Goal: Information Seeking & Learning: Learn about a topic

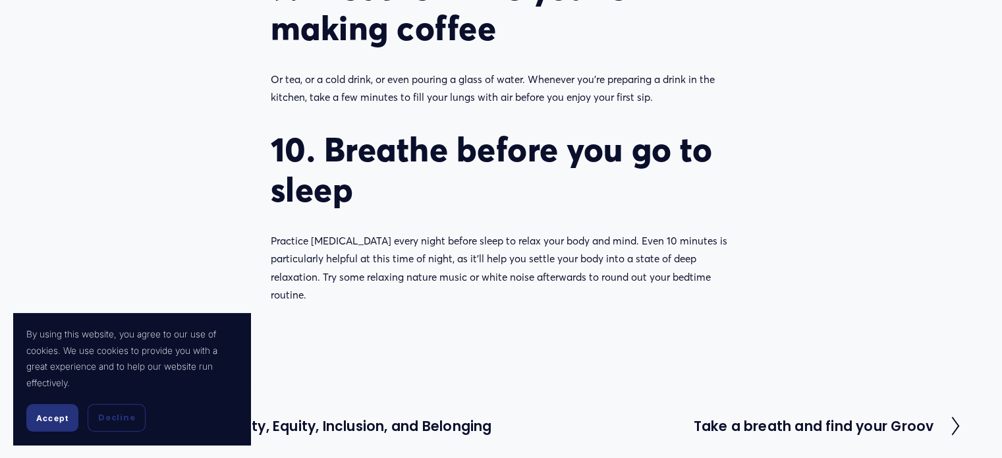
scroll to position [2607, 0]
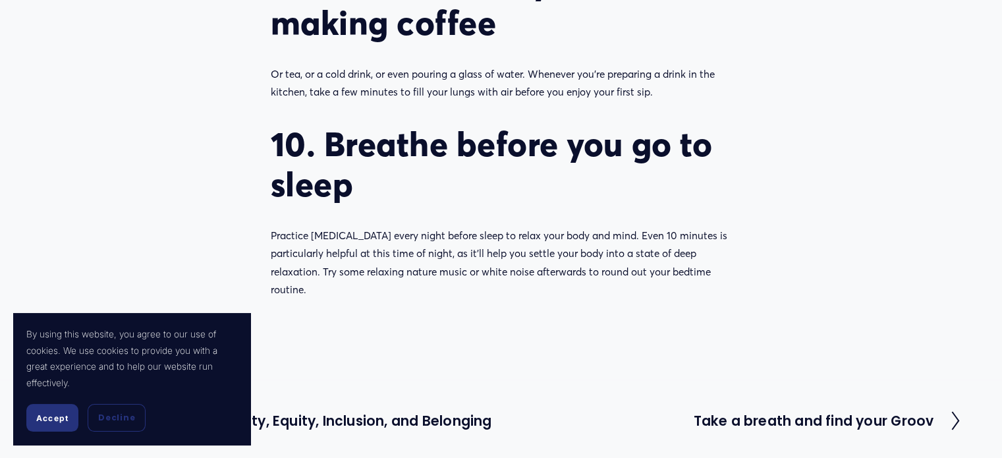
click at [845, 415] on h2 "Take a breath and find your Groov" at bounding box center [813, 421] width 241 height 13
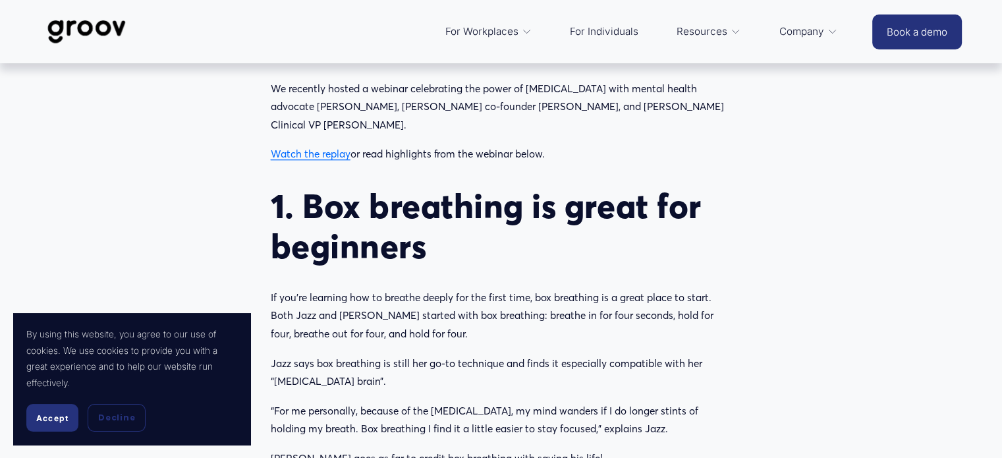
scroll to position [633, 0]
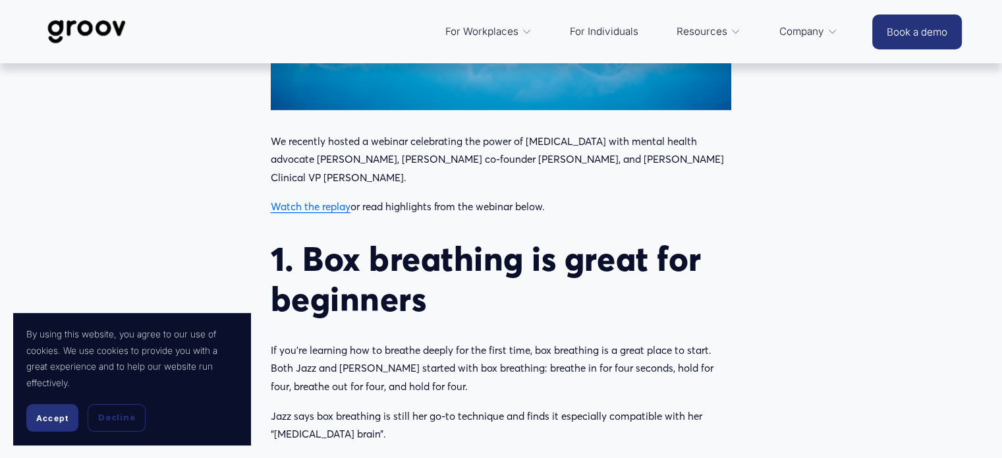
click at [274, 145] on p "We recently hosted a webinar celebrating the power of deep breathing with menta…" at bounding box center [501, 159] width 461 height 55
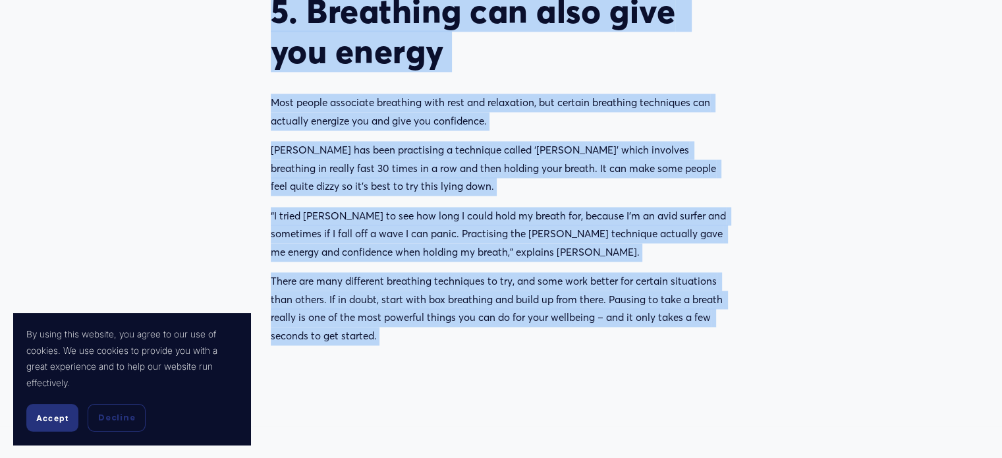
scroll to position [2107, 0]
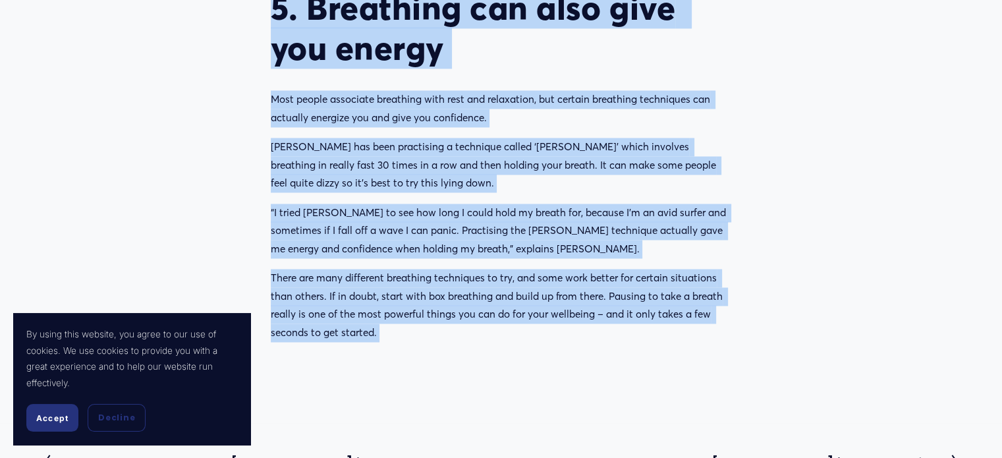
copy main "We recently hosted a webinar celebrating the power of deep breathing with menta…"
click at [751, 457] on h2 "Why deep breathing is so powerful" at bounding box center [806, 463] width 256 height 13
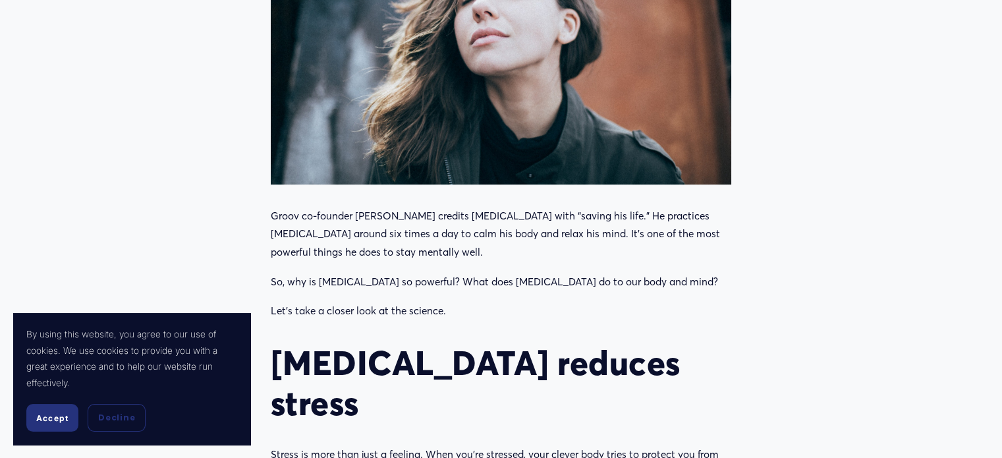
scroll to position [544, 0]
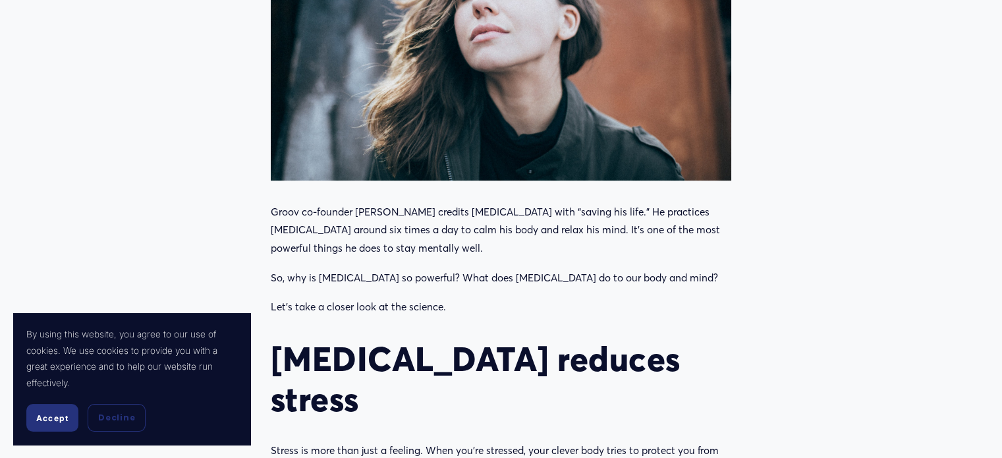
click at [275, 216] on p "Groov co-founder Sir John Kirwan credits deep breathing with “saving his life.”…" at bounding box center [501, 230] width 461 height 55
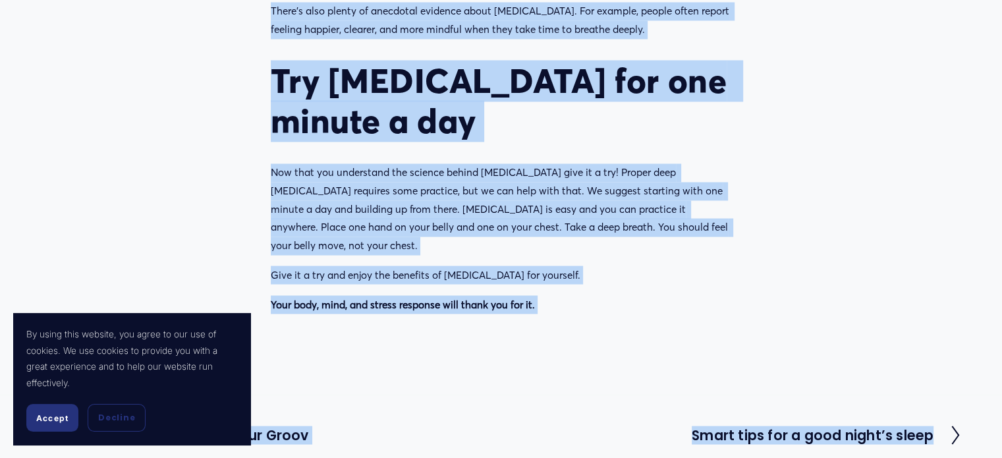
scroll to position [2246, 0]
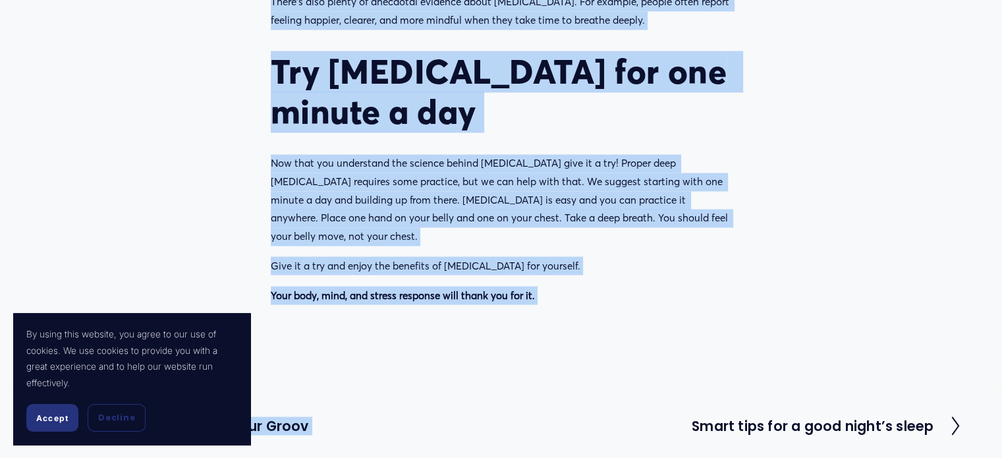
copy main "Groov co-founder Sir John Kirwan credits deep breathing with “saving his life.”…"
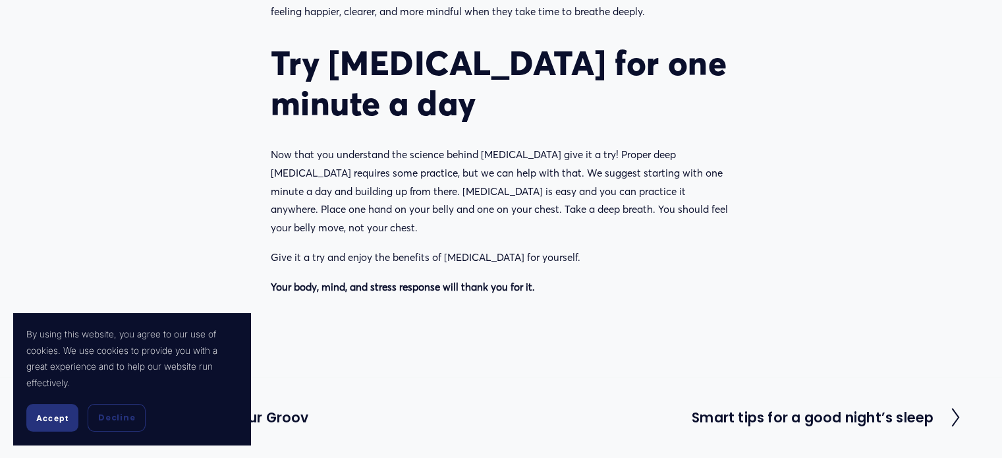
scroll to position [2273, 0]
click at [281, 414] on h2 "Take a breath and find your Groov" at bounding box center [189, 417] width 241 height 13
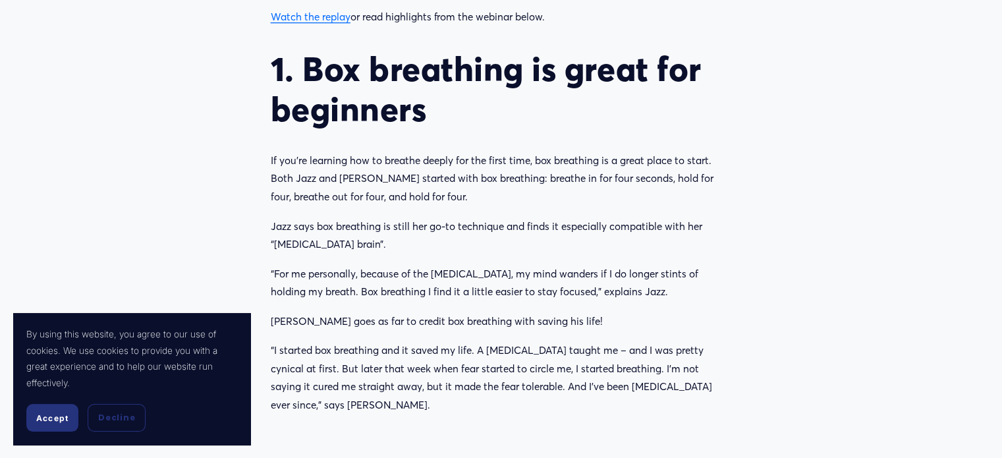
scroll to position [825, 0]
